Goal: Information Seeking & Learning: Learn about a topic

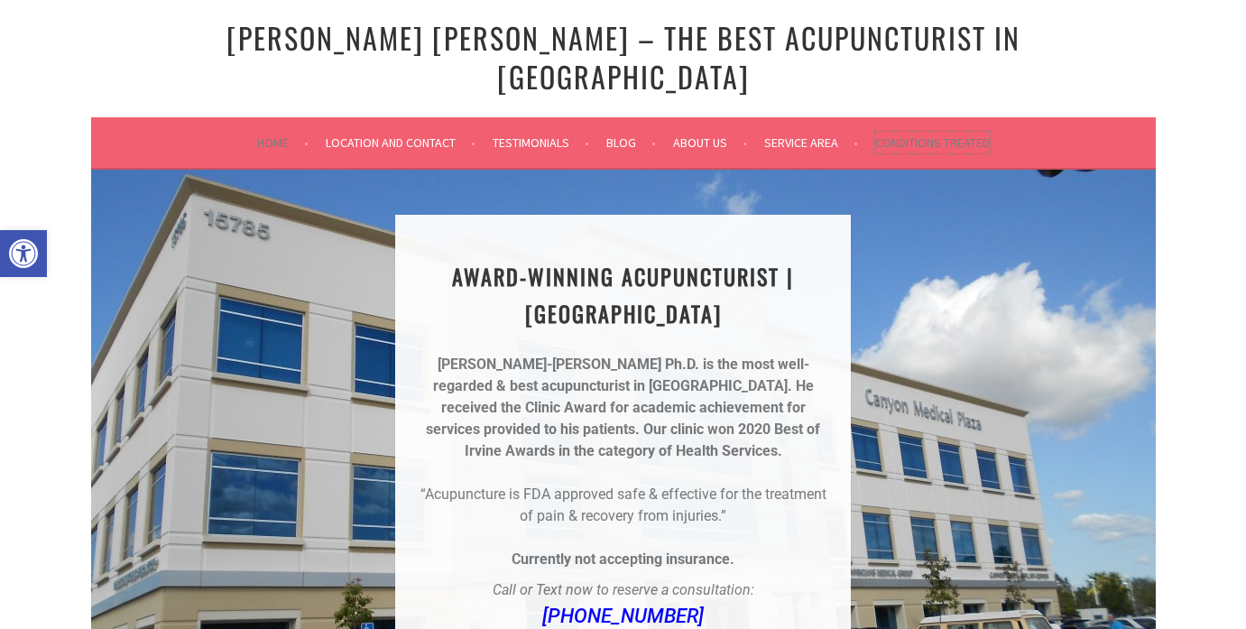
click at [955, 132] on link "Conditions Treated" at bounding box center [932, 143] width 115 height 22
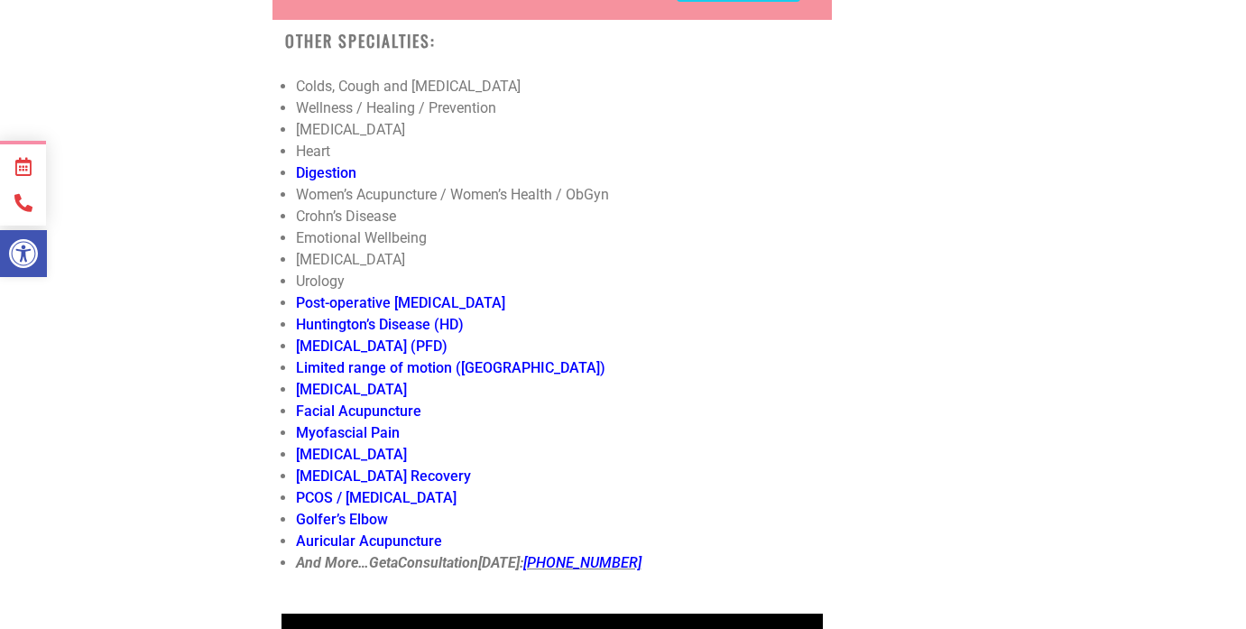
scroll to position [6259, 0]
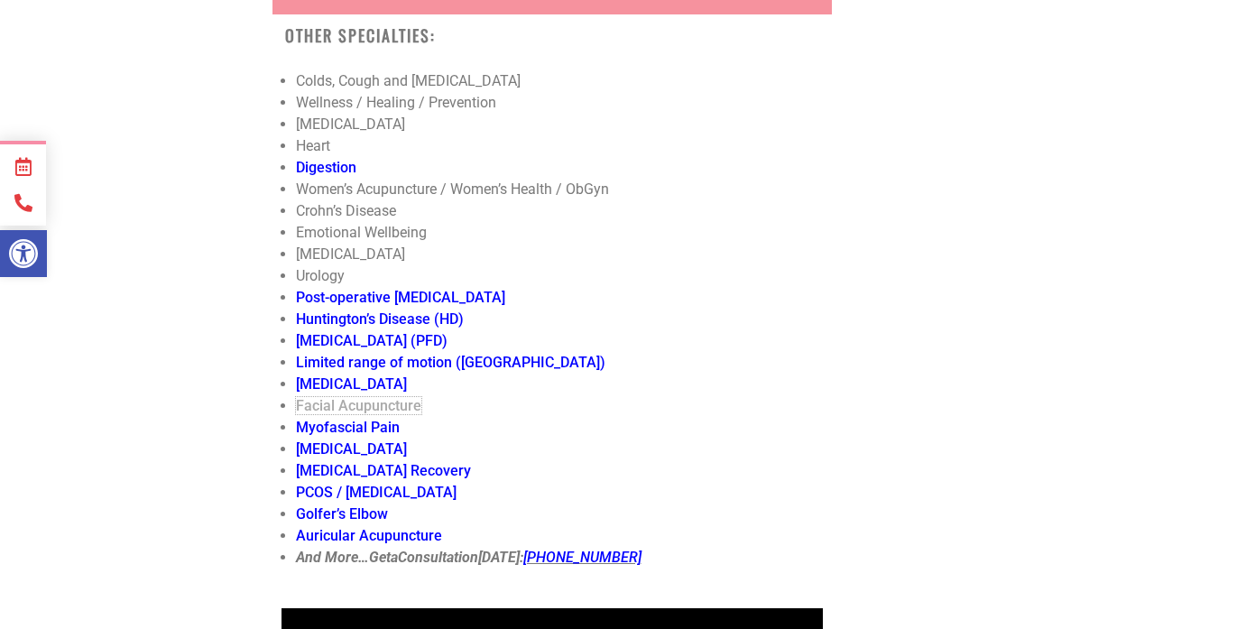
click at [346, 397] on link "Facial Acupuncture" at bounding box center [358, 405] width 125 height 17
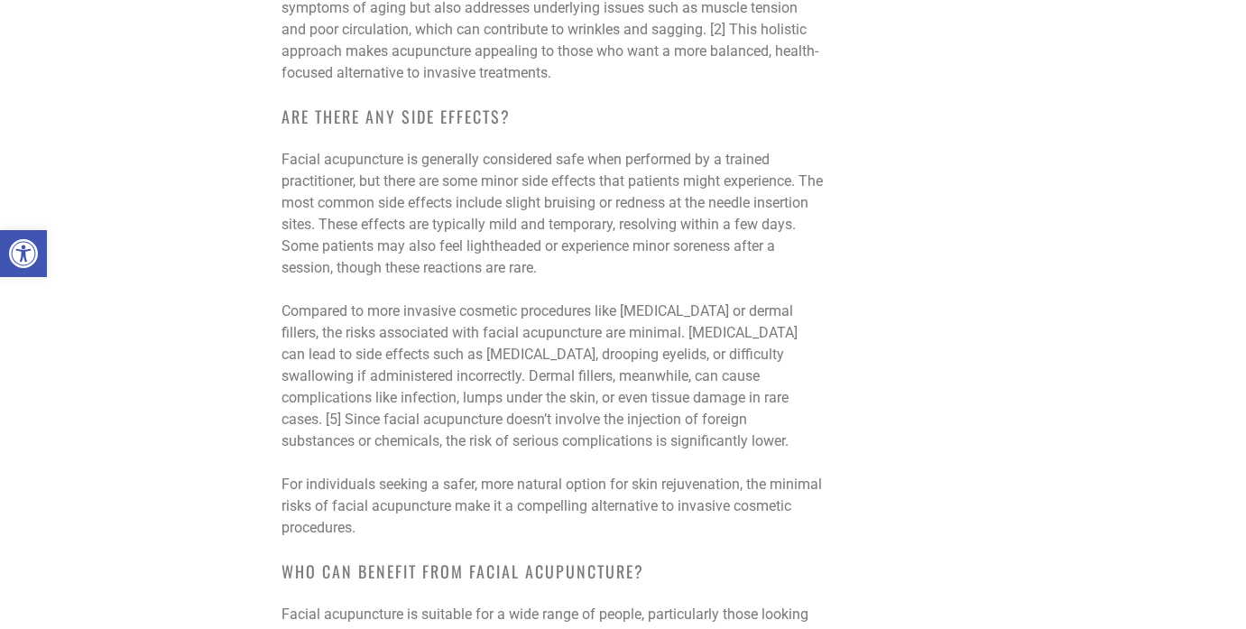
scroll to position [2778, 0]
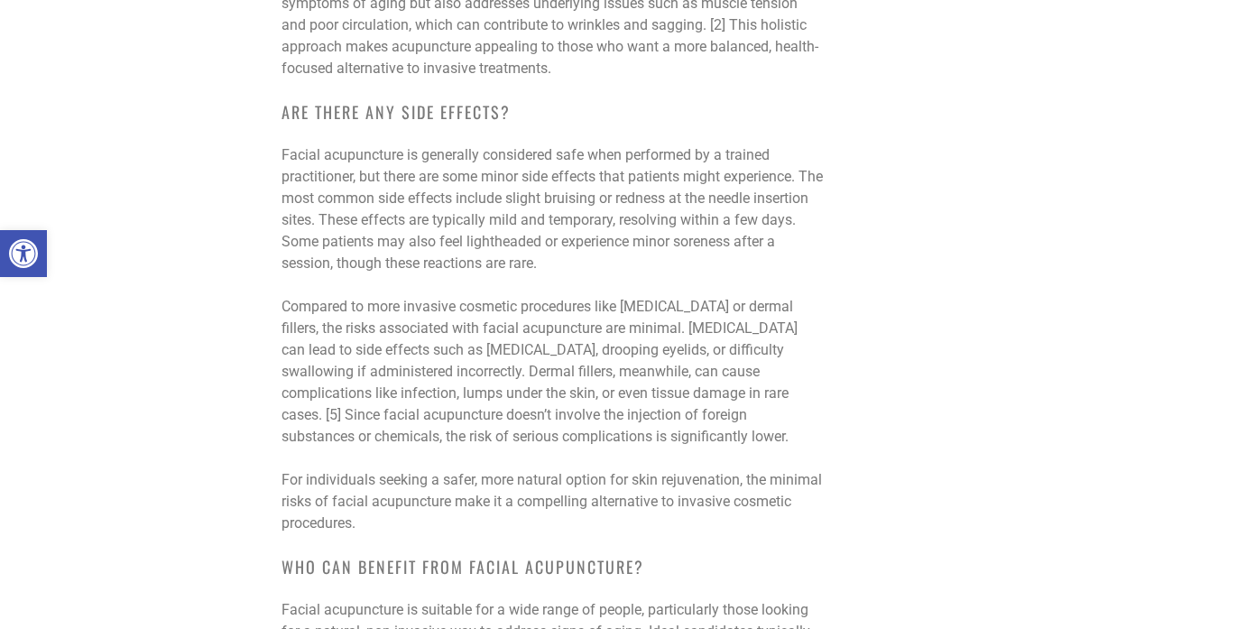
click at [946, 357] on div "Facial Acupuncture Facial acupuncture is gaining popularity as a natural, non-i…" at bounding box center [623, 113] width 1065 height 5442
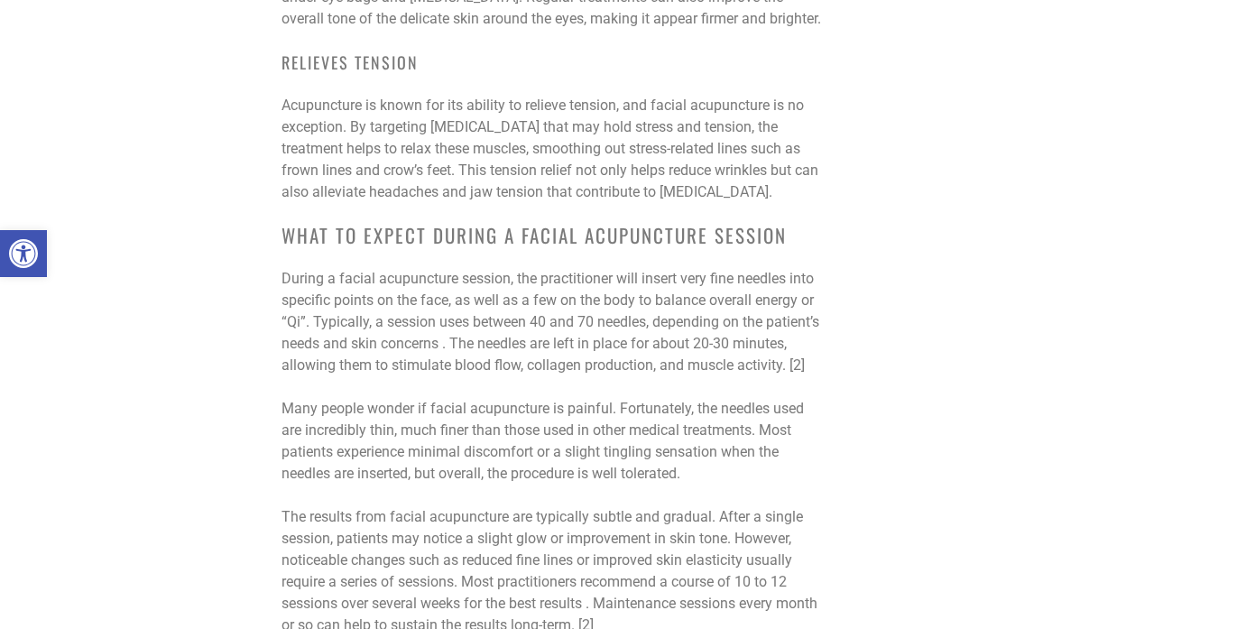
scroll to position [0, 0]
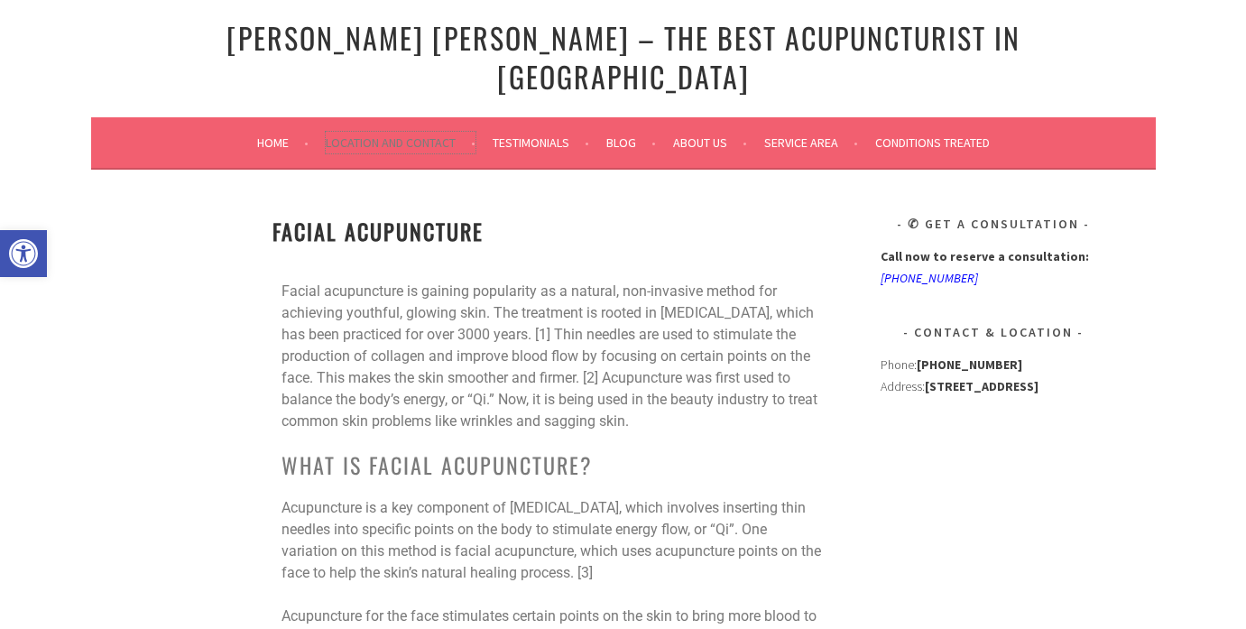
click at [358, 132] on link "Location and Contact" at bounding box center [401, 143] width 150 height 22
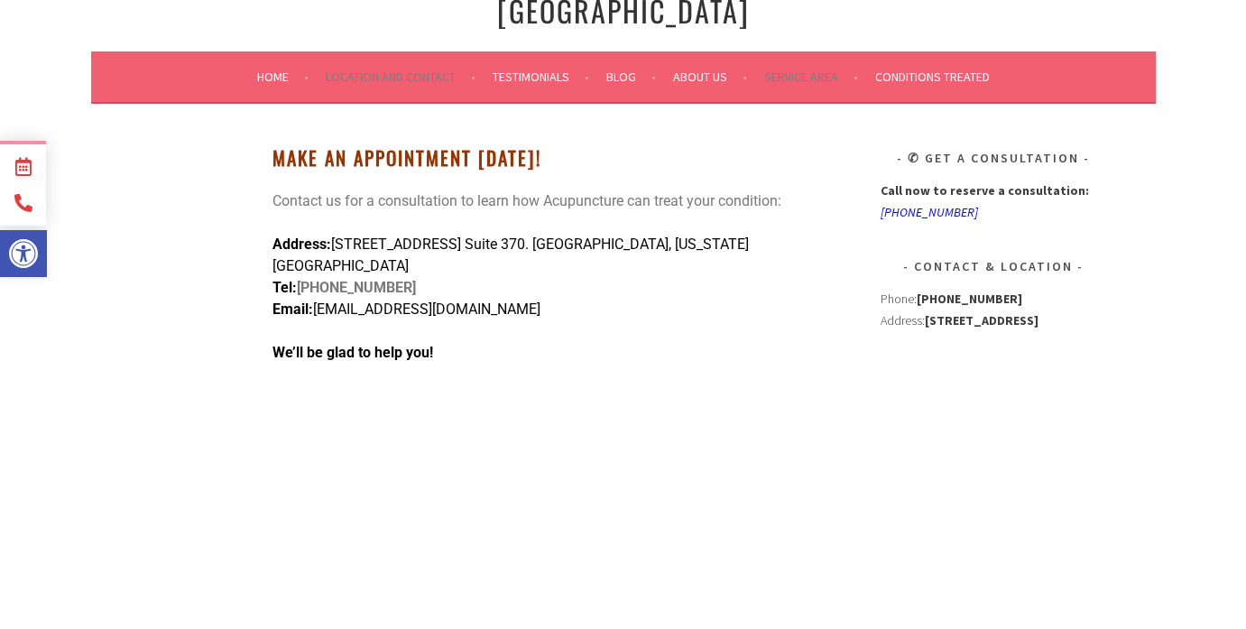
scroll to position [68, 0]
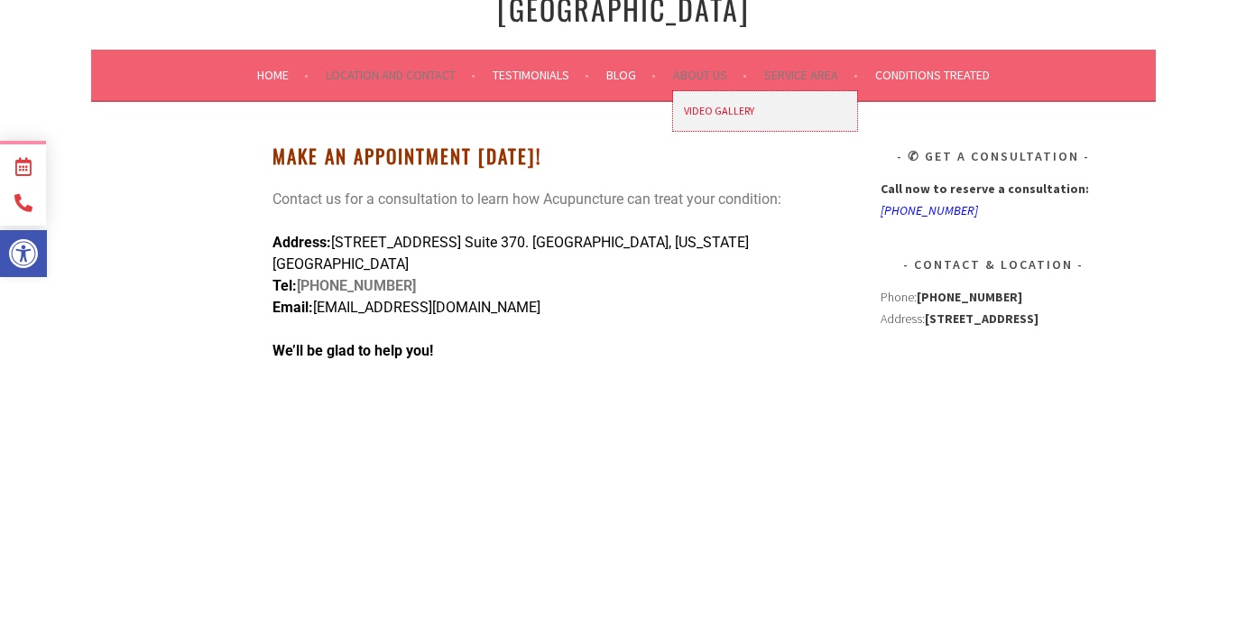
click at [715, 91] on link "Video Gallery" at bounding box center [765, 111] width 184 height 41
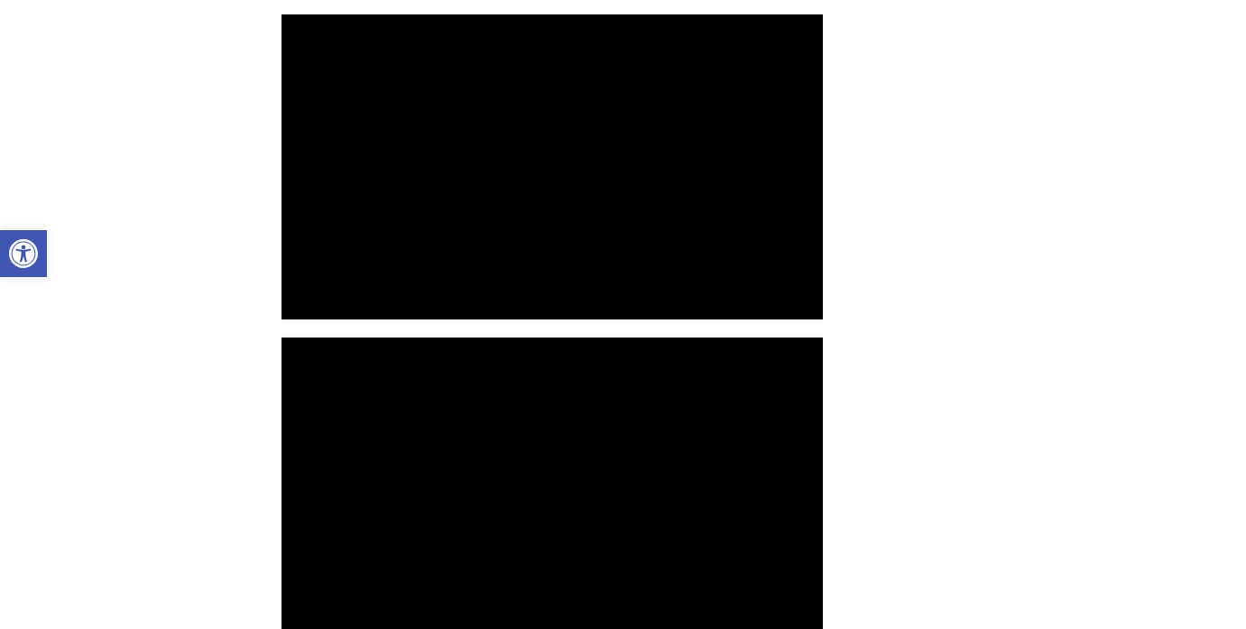
scroll to position [1500, 0]
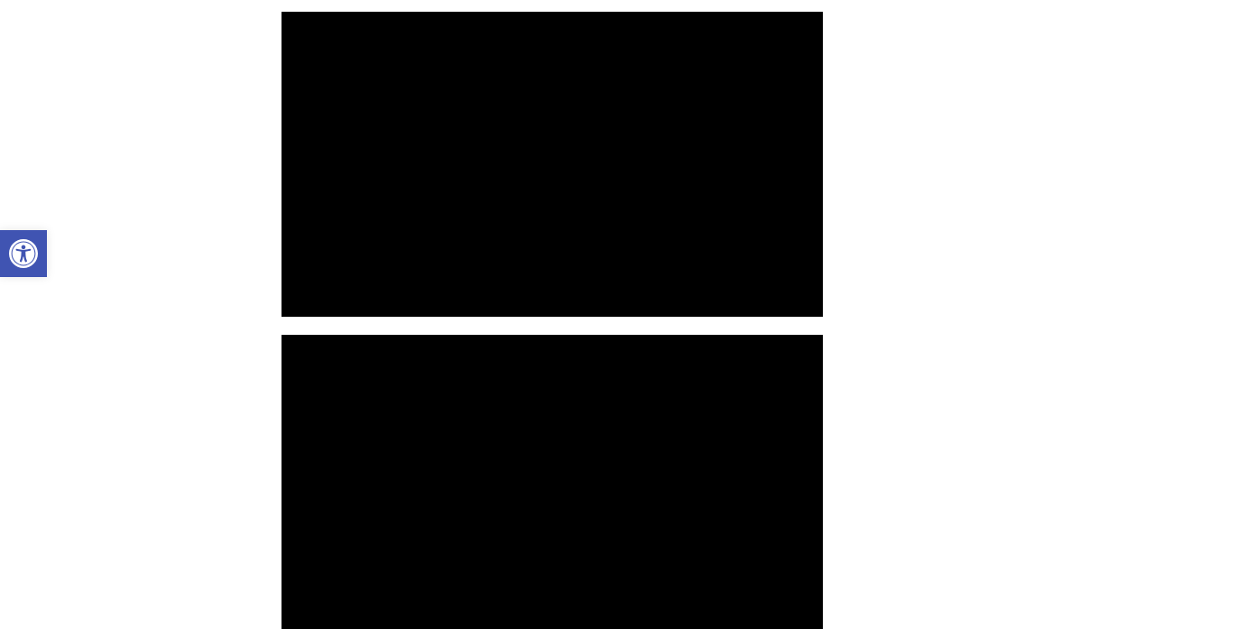
drag, startPoint x: 1249, startPoint y: 94, endPoint x: 1250, endPoint y: 355, distance: 261.7
click at [1245, 355] on html "Skip to content Open toolbar Accessibility Tools Accessibility Tools Increase T…" at bounding box center [623, 323] width 1246 height 3647
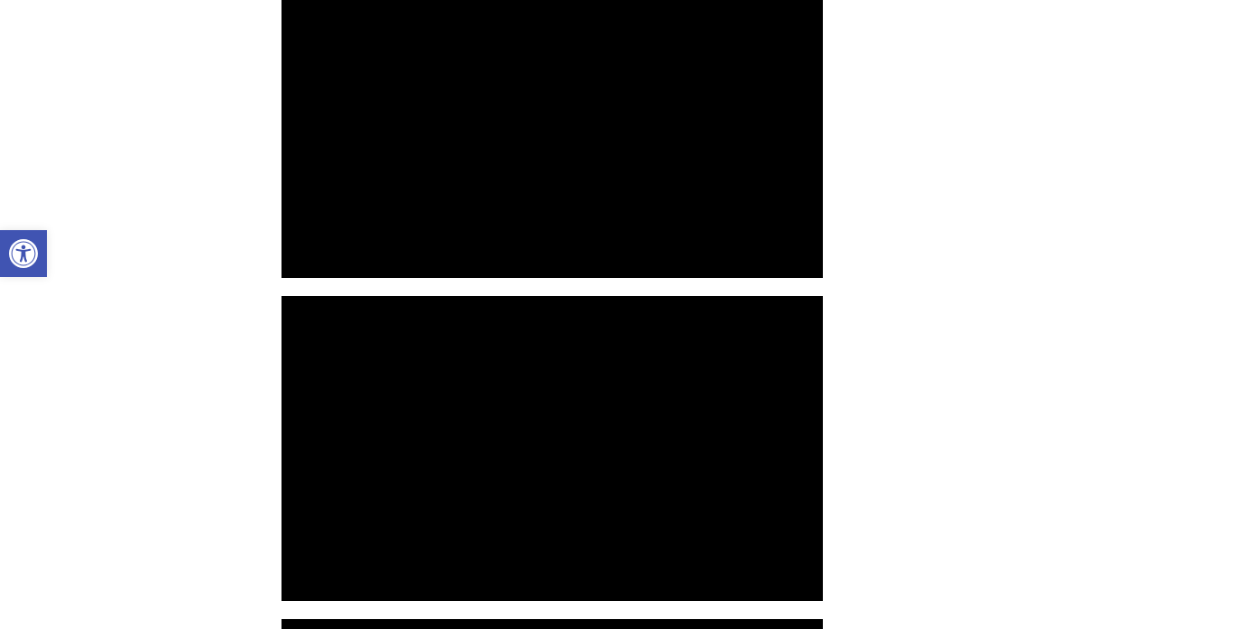
scroll to position [0, 0]
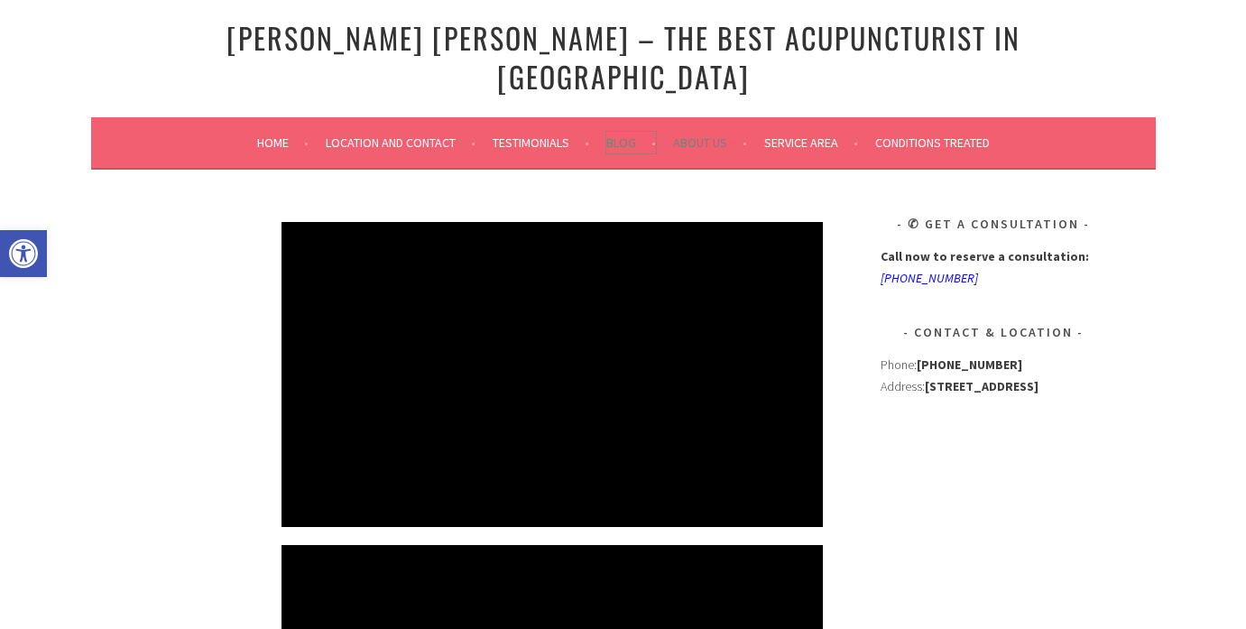
click at [613, 132] on link "Blog" at bounding box center [631, 143] width 50 height 22
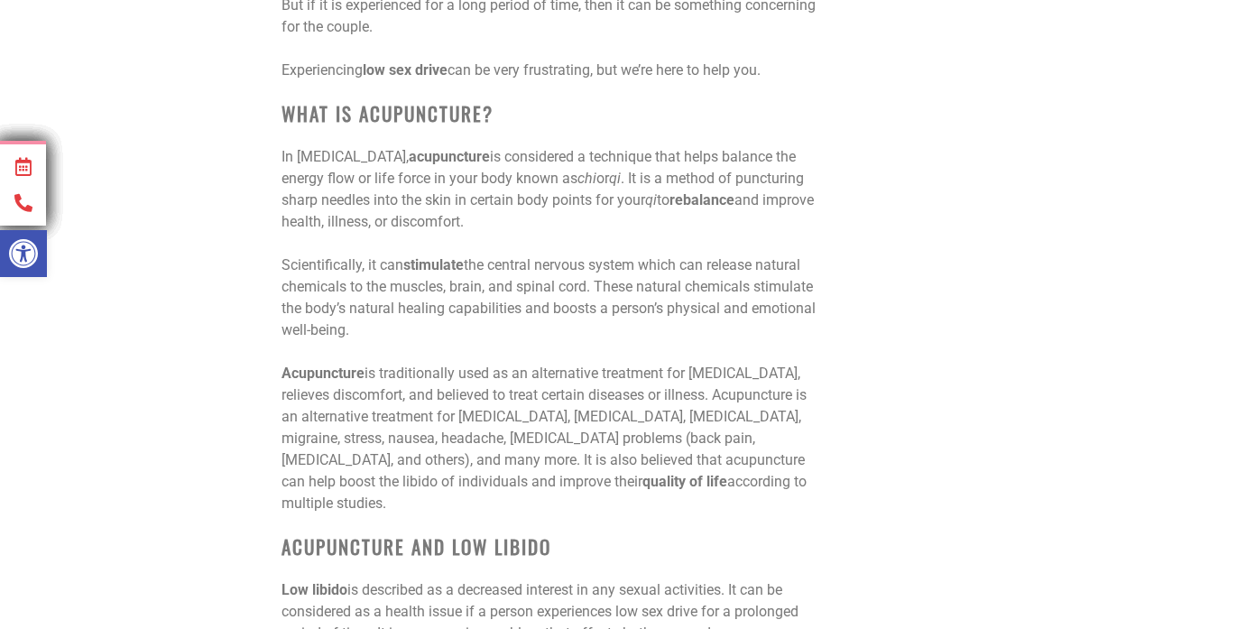
scroll to position [817, 0]
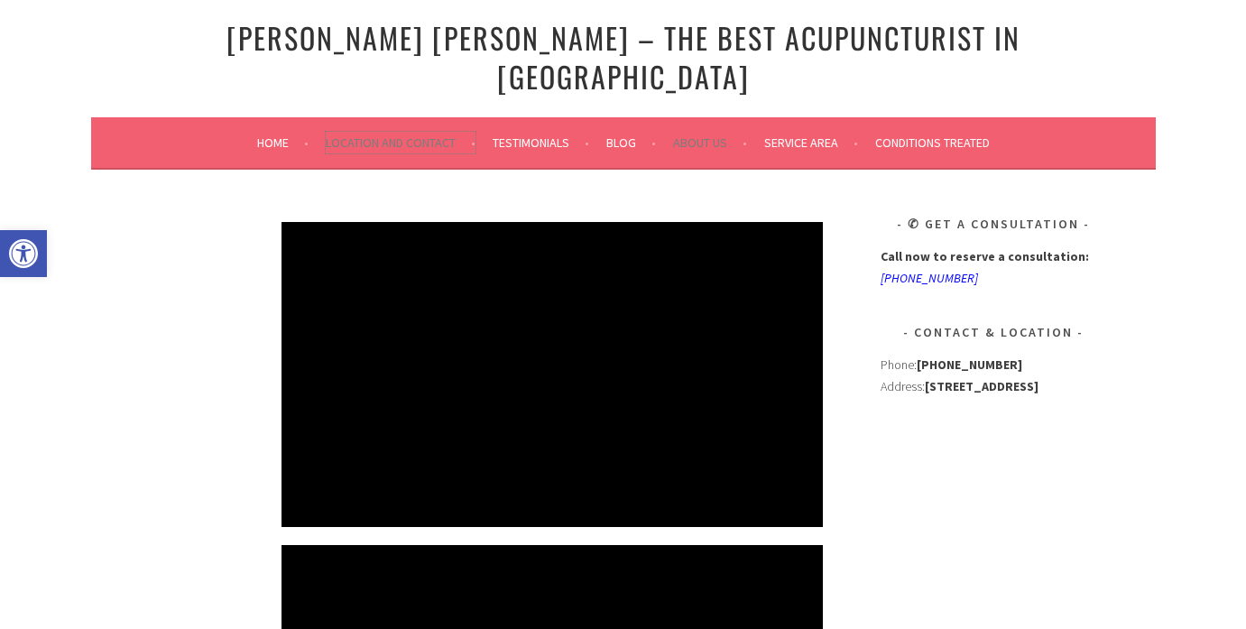
click at [397, 132] on link "Location and Contact" at bounding box center [401, 143] width 150 height 22
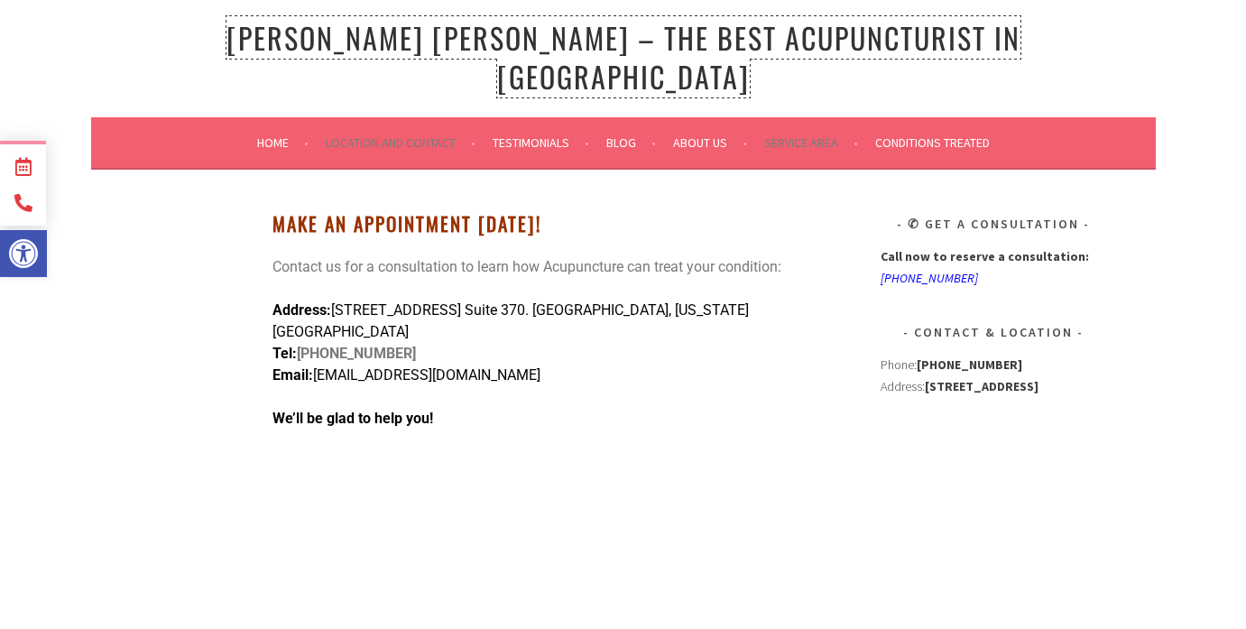
click at [336, 36] on link "[PERSON_NAME] [PERSON_NAME] – The Best Acupuncturist In [GEOGRAPHIC_DATA]" at bounding box center [623, 56] width 794 height 81
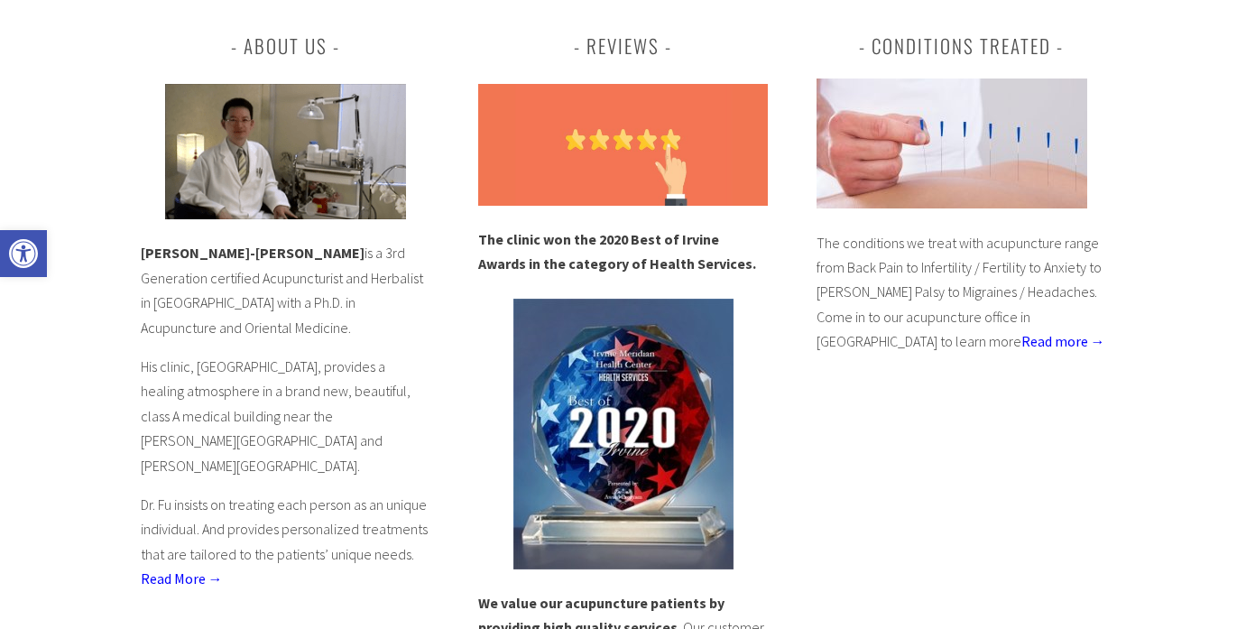
scroll to position [736, 0]
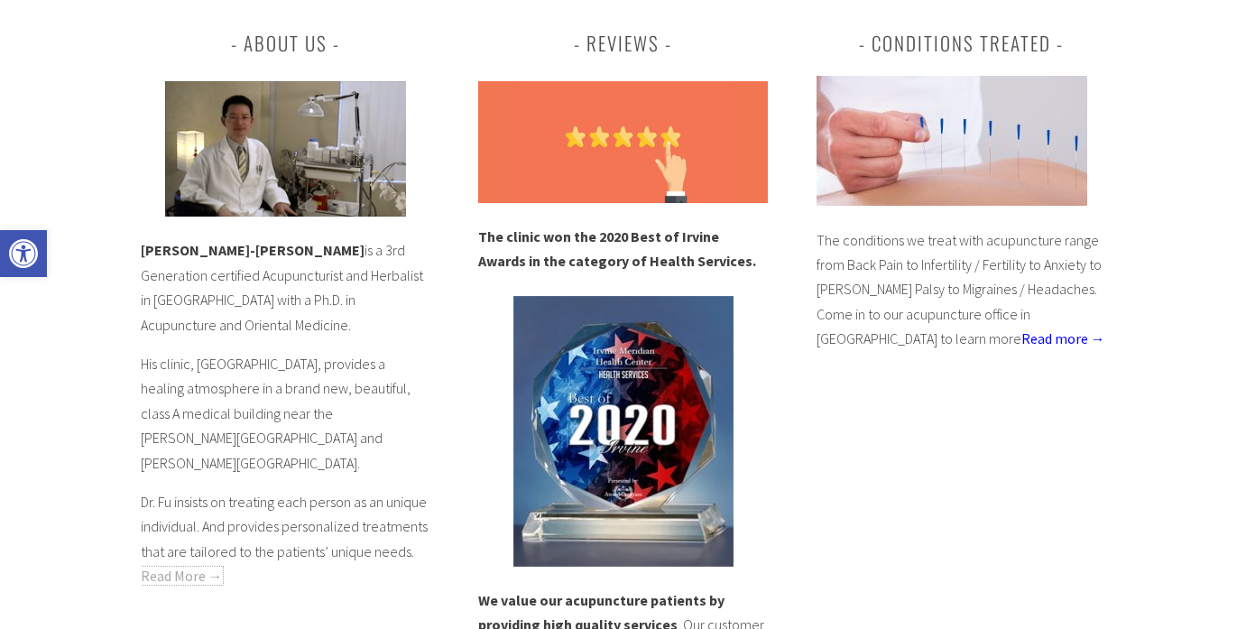
click at [166, 567] on link "Read More →" at bounding box center [182, 576] width 82 height 18
